Goal: Task Accomplishment & Management: Manage account settings

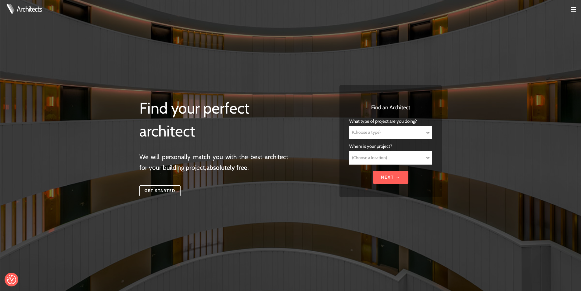
click at [573, 9] on img at bounding box center [574, 9] width 5 height 5
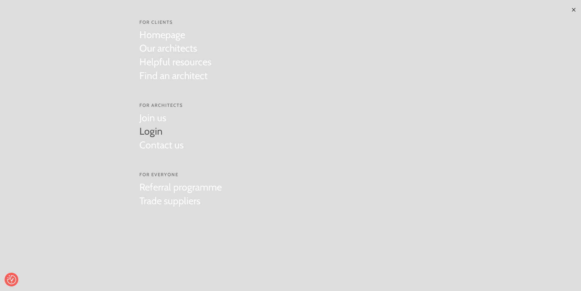
click at [153, 131] on link "Login" at bounding box center [161, 131] width 44 height 14
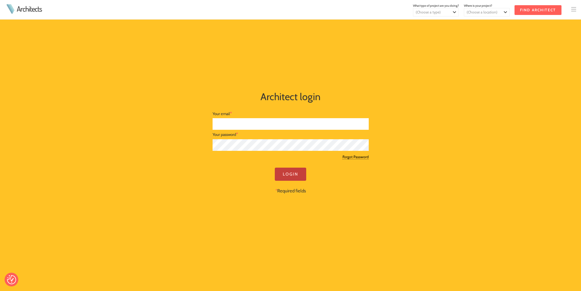
type input "james@morsharte.com"
click at [294, 180] on input "Login" at bounding box center [290, 174] width 31 height 13
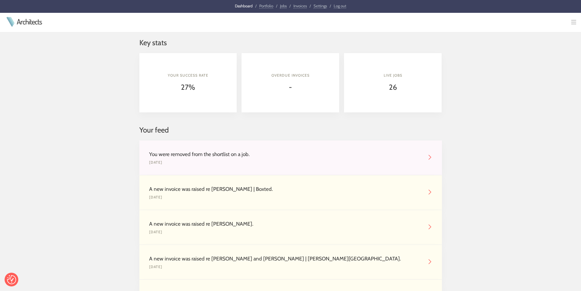
click at [267, 3] on link "Portfolio" at bounding box center [266, 5] width 14 height 5
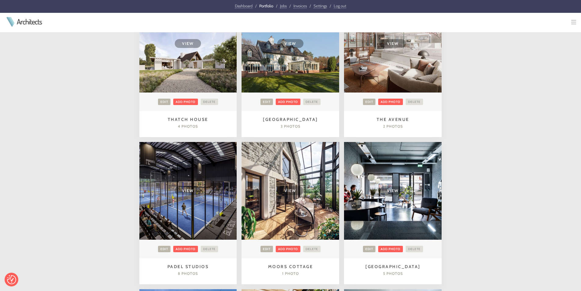
scroll to position [183, 0]
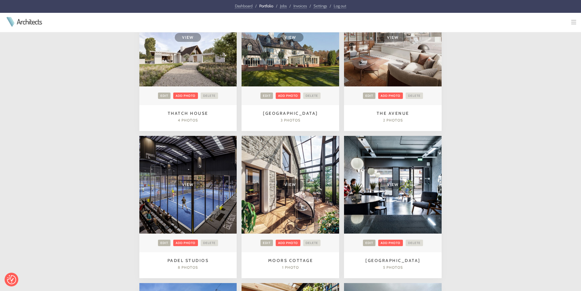
click at [368, 241] on link "Edit" at bounding box center [369, 243] width 13 height 6
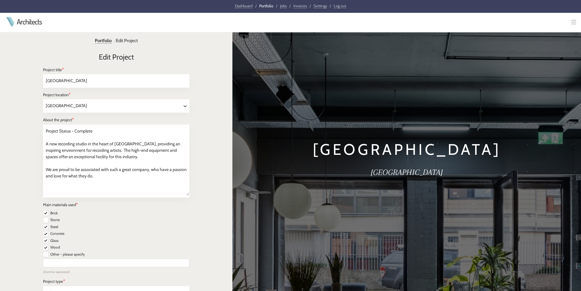
select select "[GEOGRAPHIC_DATA]"
select select "Other"
select select "Renovation"
drag, startPoint x: 47, startPoint y: 134, endPoint x: 133, endPoint y: 195, distance: 105.1
click at [133, 195] on textarea "Project Status - Complete A new recording studio in the heart of [GEOGRAPHIC_DA…" at bounding box center [116, 160] width 146 height 70
